Goal: Task Accomplishment & Management: Manage account settings

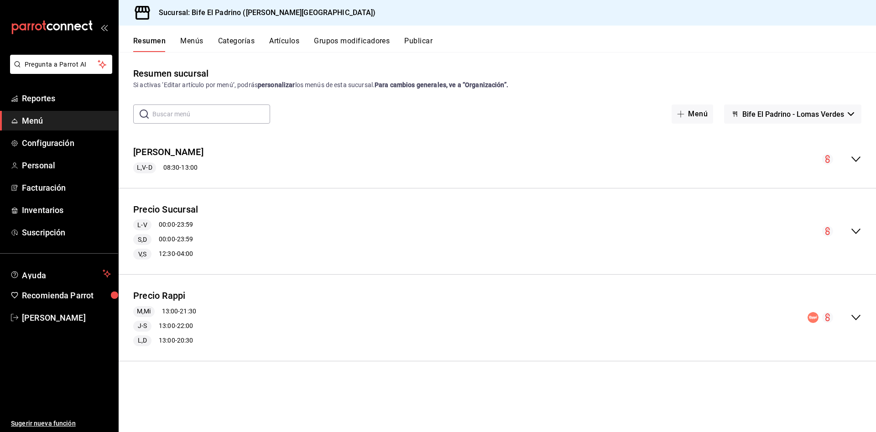
click at [183, 45] on button "Menús" at bounding box center [191, 45] width 23 height 16
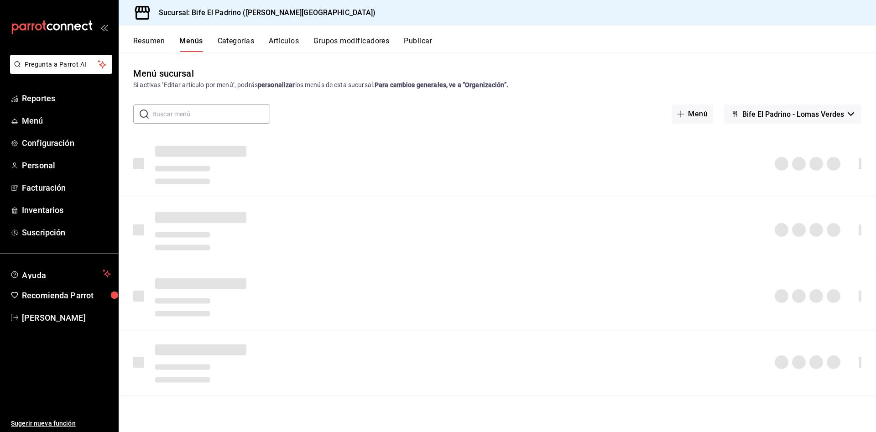
click at [157, 46] on button "Resumen" at bounding box center [148, 45] width 31 height 16
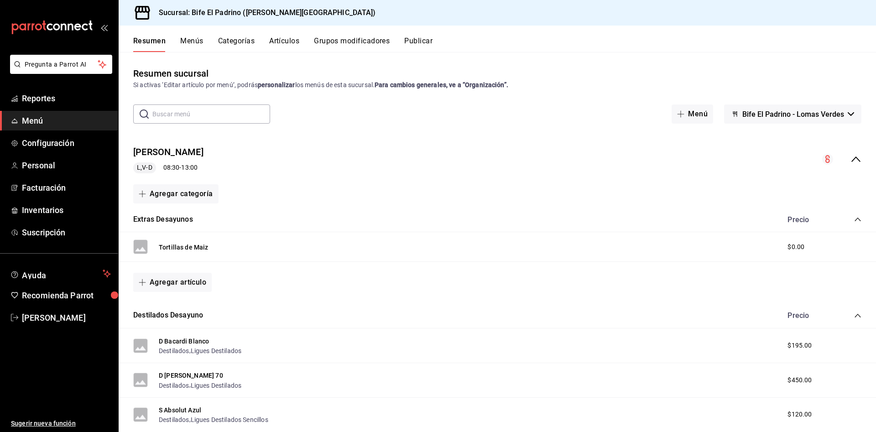
click at [853, 158] on div "[PERSON_NAME] L,V-D 08:30 - 13:00" at bounding box center [498, 159] width 758 height 42
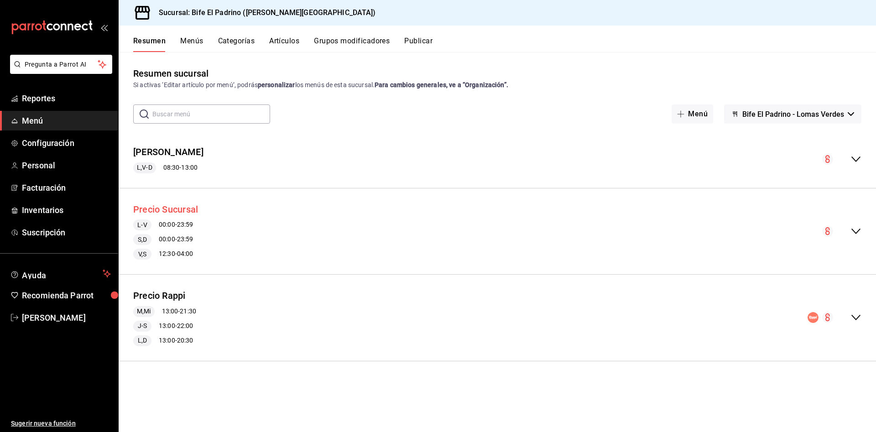
click at [183, 212] on button "Precio Sucursal" at bounding box center [165, 209] width 65 height 13
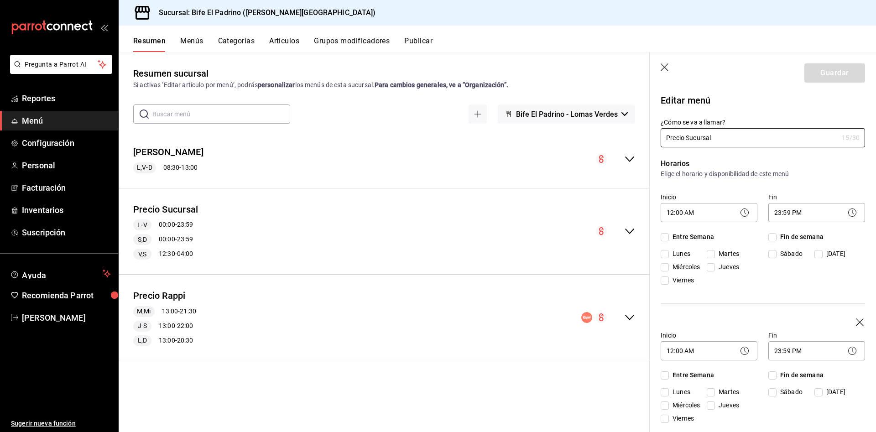
checkbox input "true"
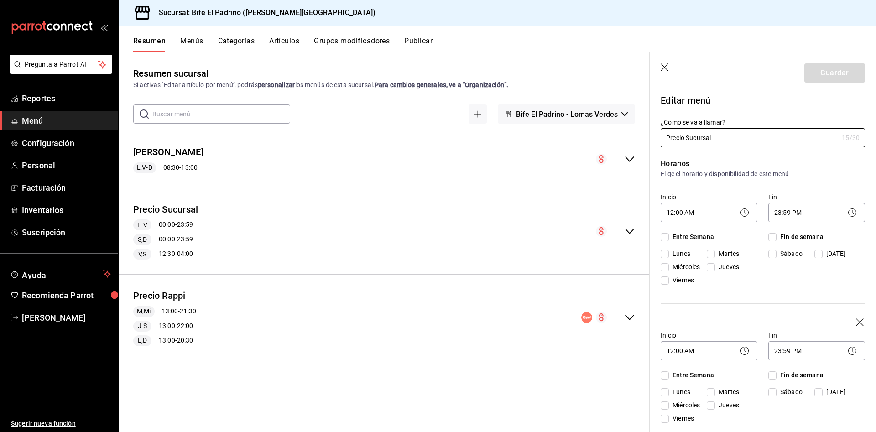
checkbox input "true"
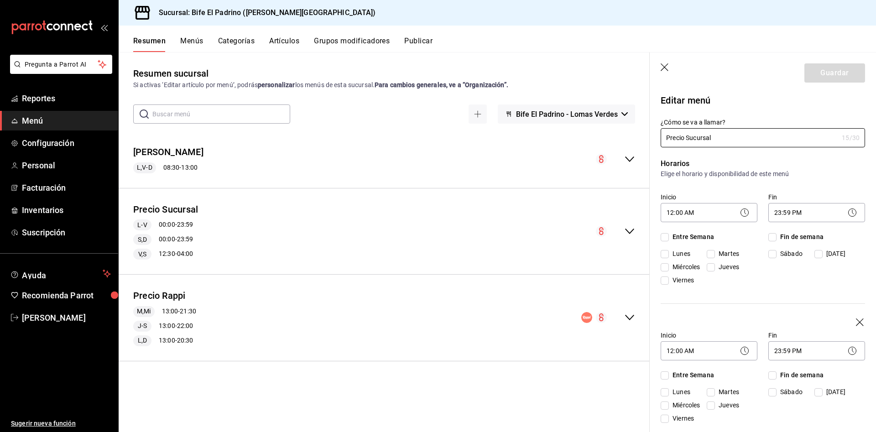
checkbox input "true"
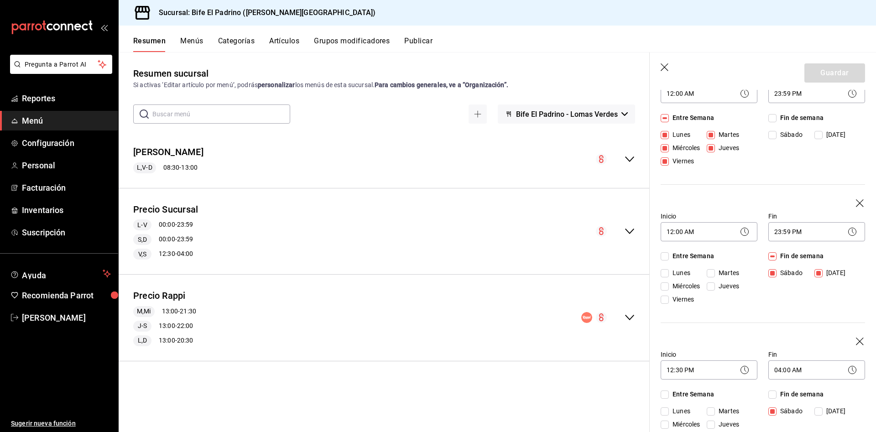
scroll to position [118, 0]
click at [727, 262] on body "Pregunta a Parrot AI Reportes Menú Configuración Personal Facturación Inventari…" at bounding box center [438, 216] width 876 height 432
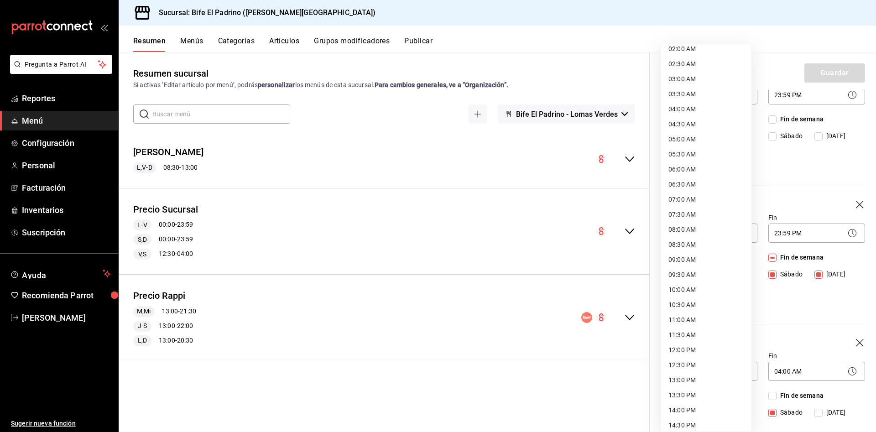
scroll to position [75, 0]
click at [688, 360] on li "12:30 PM" at bounding box center [706, 356] width 90 height 15
type input "12:30"
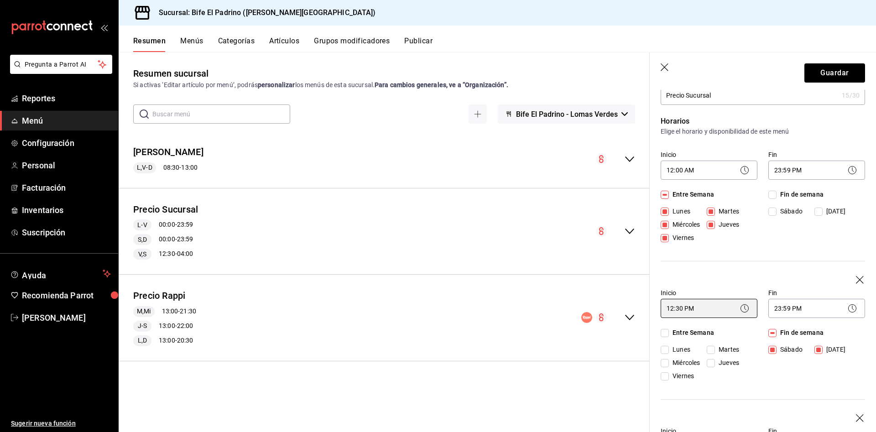
scroll to position [36, 0]
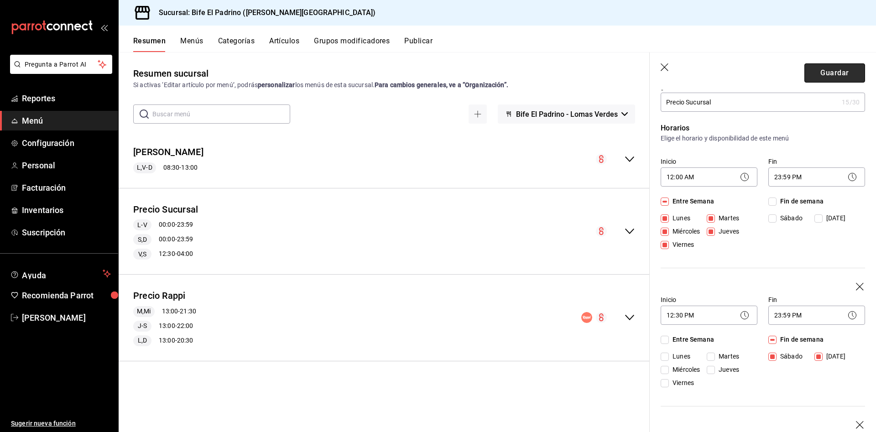
click at [818, 74] on button "Guardar" at bounding box center [835, 72] width 61 height 19
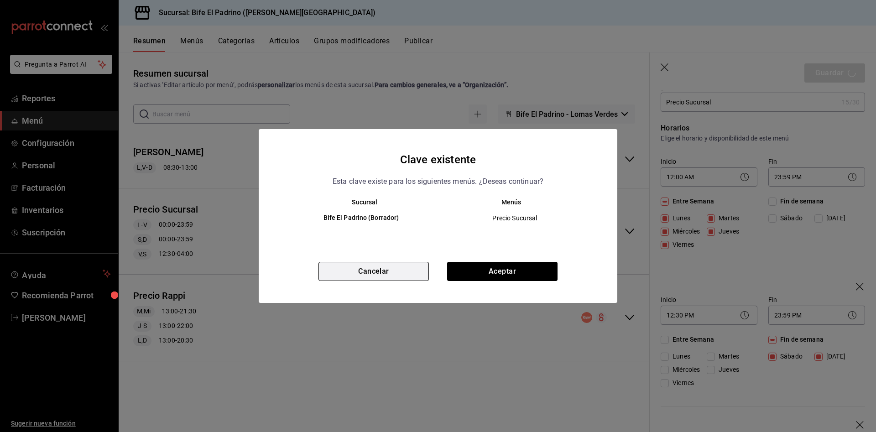
click at [391, 267] on button "Cancelar" at bounding box center [374, 271] width 110 height 19
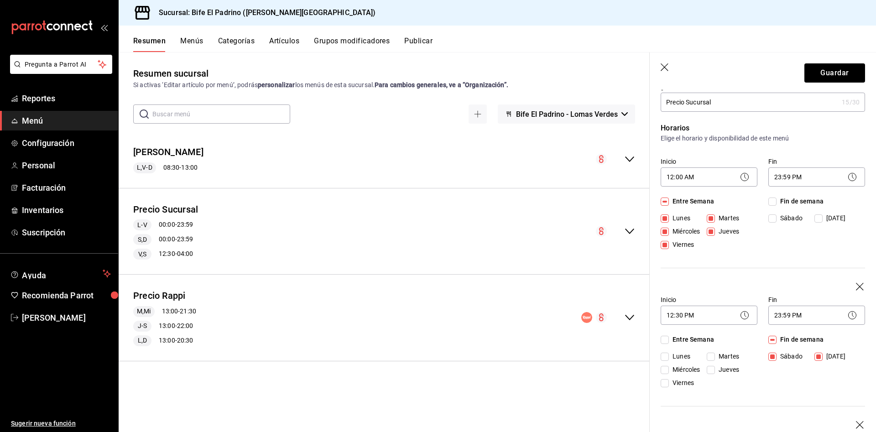
click at [670, 68] on icon "button" at bounding box center [665, 67] width 9 height 9
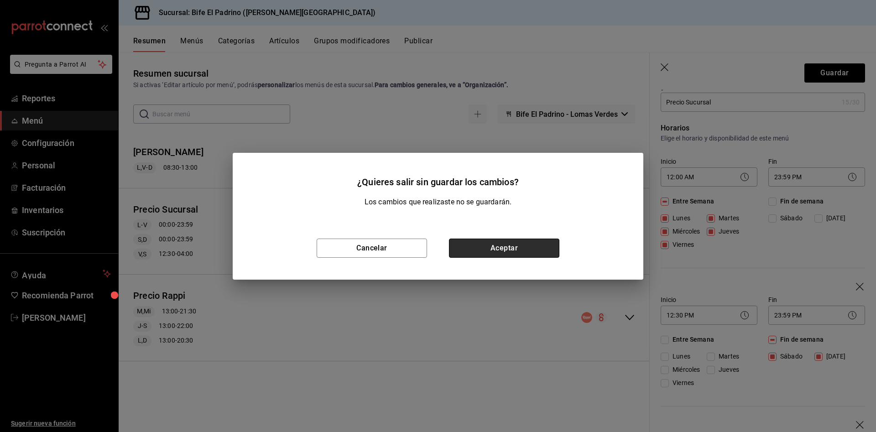
click at [502, 243] on button "Aceptar" at bounding box center [504, 248] width 110 height 19
checkbox input "false"
type input "1758387172094"
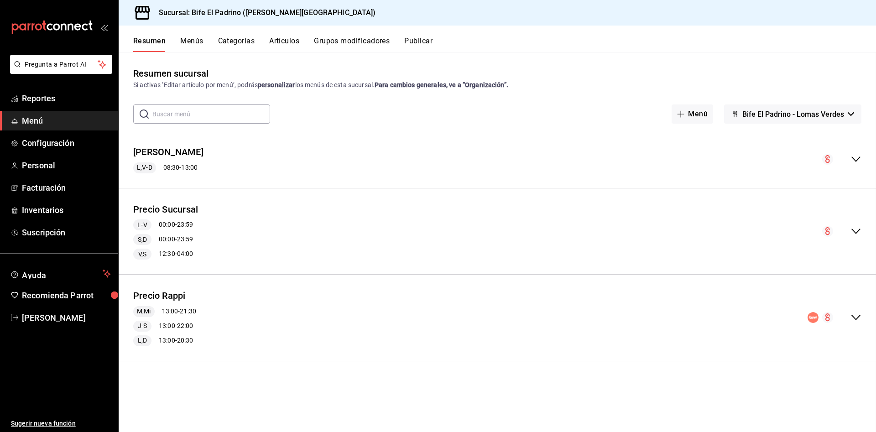
checkbox input "false"
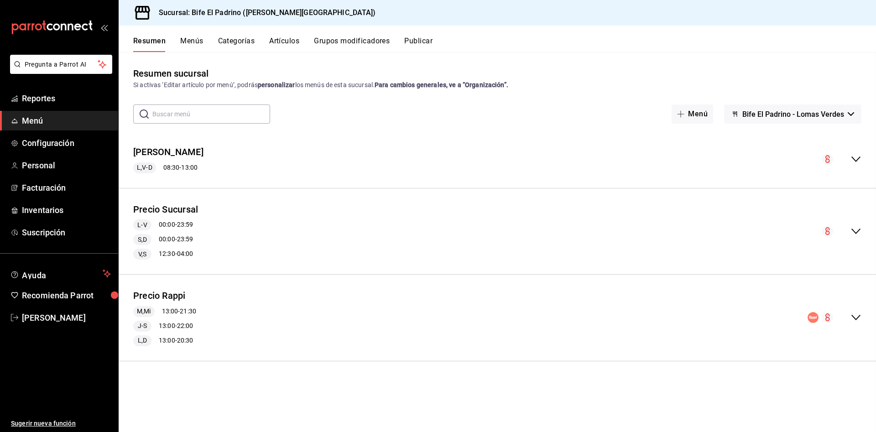
checkbox input "false"
click at [158, 210] on button "Precio Sucursal" at bounding box center [165, 209] width 65 height 13
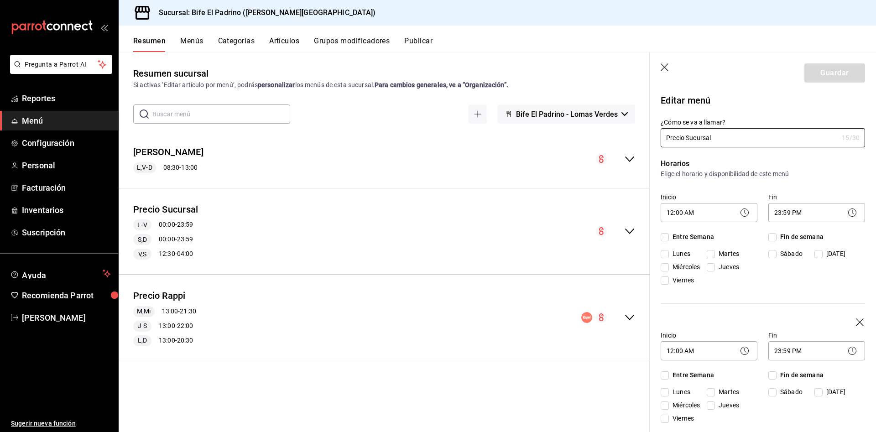
checkbox input "true"
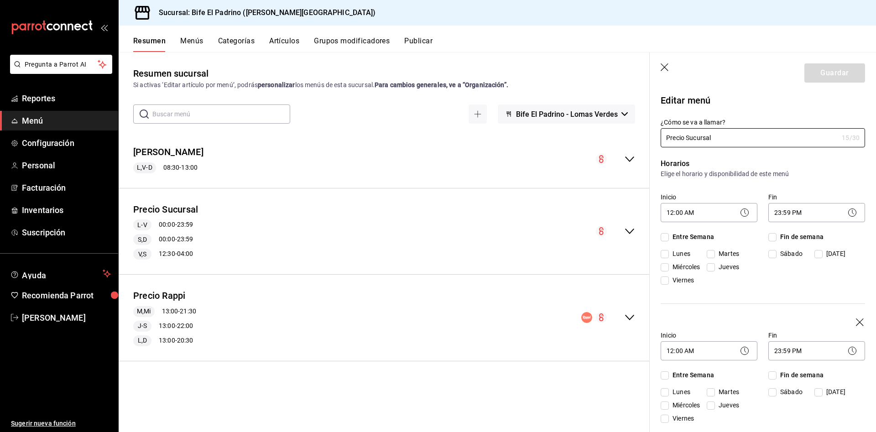
checkbox input "true"
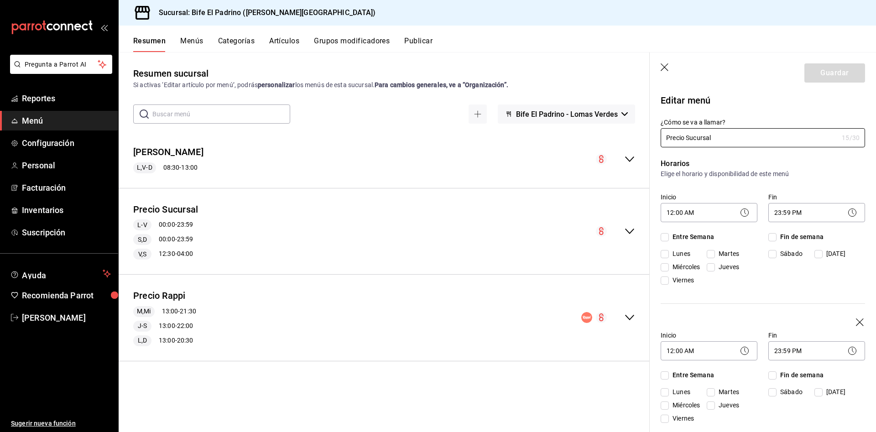
checkbox input "true"
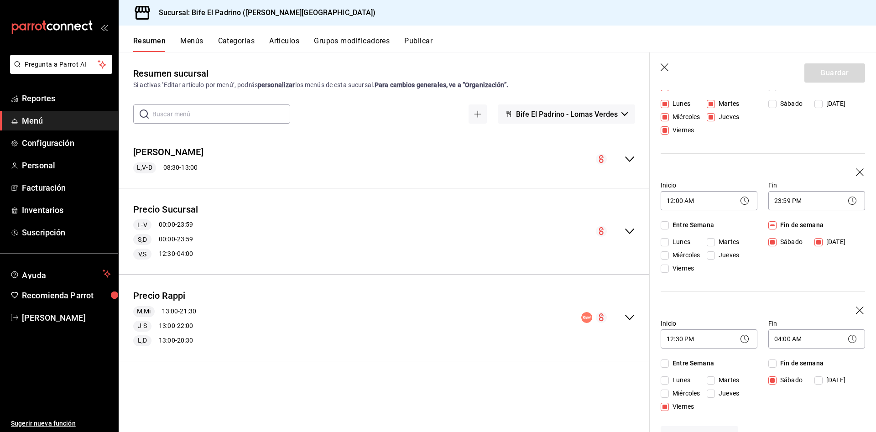
scroll to position [149, 0]
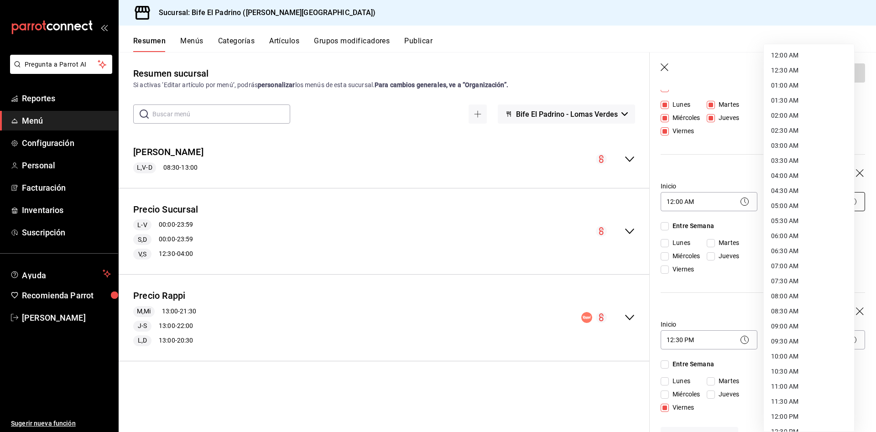
click at [807, 229] on body "Pregunta a Parrot AI Reportes Menú Configuración Personal Facturación Inventari…" at bounding box center [438, 216] width 876 height 432
click at [782, 80] on li "05:00 AM" at bounding box center [809, 80] width 90 height 15
type input "05:00"
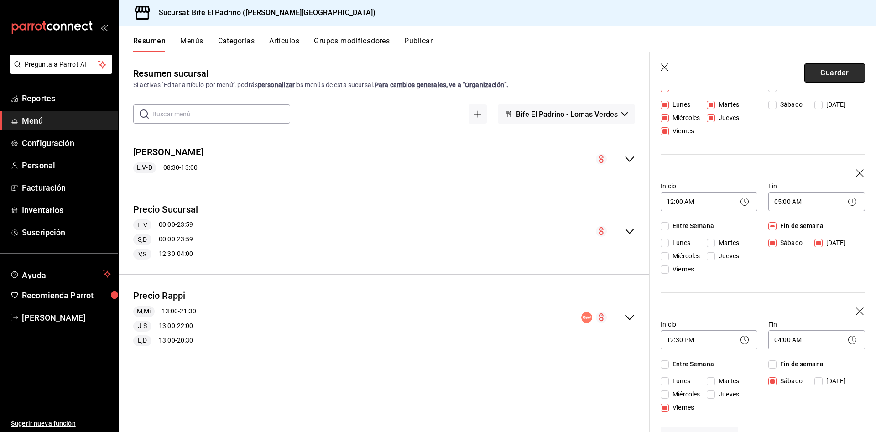
click at [826, 73] on button "Guardar" at bounding box center [835, 72] width 61 height 19
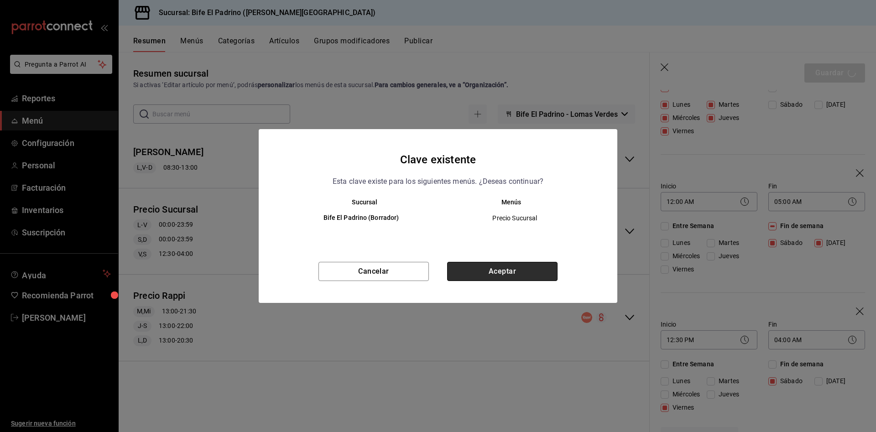
click at [503, 275] on button "Aceptar" at bounding box center [502, 271] width 110 height 19
